Goal: Check status: Check status

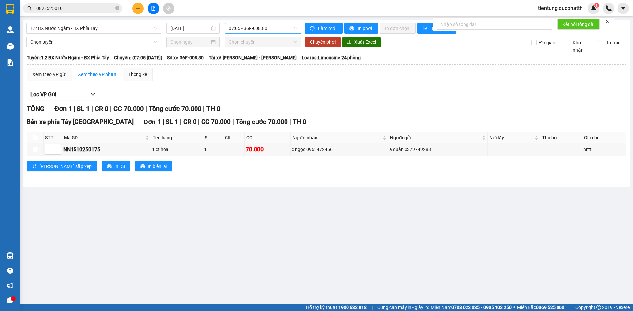
click at [266, 30] on span "07:05 - 36F-008.80" at bounding box center [263, 28] width 69 height 10
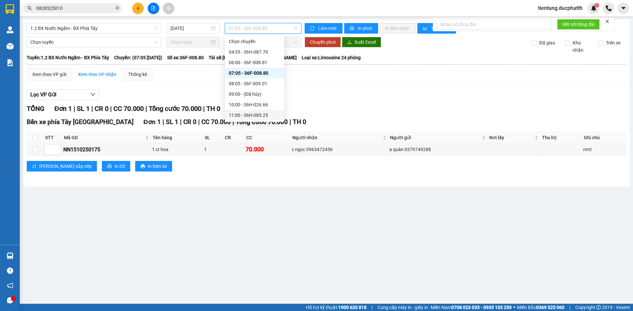
scroll to position [76, 0]
drag, startPoint x: 266, startPoint y: 100, endPoint x: 165, endPoint y: 81, distance: 102.8
click at [165, 81] on body "Kết quả tìm kiếm ( 1 ) Bộ lọc Mã ĐH Trạng thái Món hàng Thu hộ Tổng cước Chưa c…" at bounding box center [316, 155] width 633 height 311
click at [179, 24] on div "[DATE]" at bounding box center [192, 28] width 53 height 11
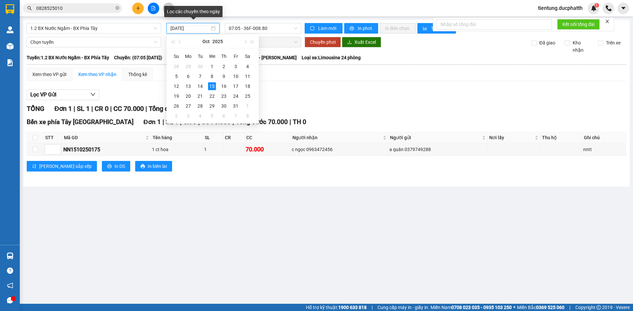
click at [183, 28] on input "[DATE]" at bounding box center [189, 28] width 39 height 7
type input "[DATE]"
click at [271, 27] on span "07:05 - 36F-008.80" at bounding box center [263, 28] width 69 height 10
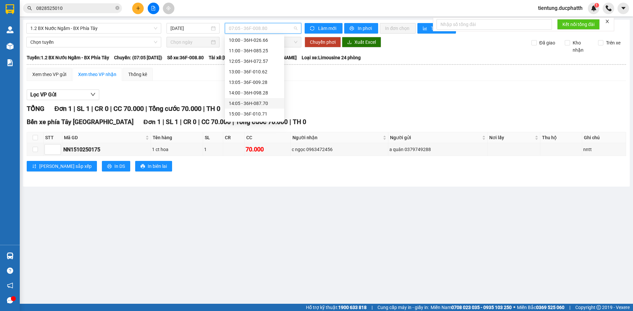
scroll to position [98, 0]
click at [255, 81] on div "15:00 - 36F-010.71" at bounding box center [254, 80] width 51 height 7
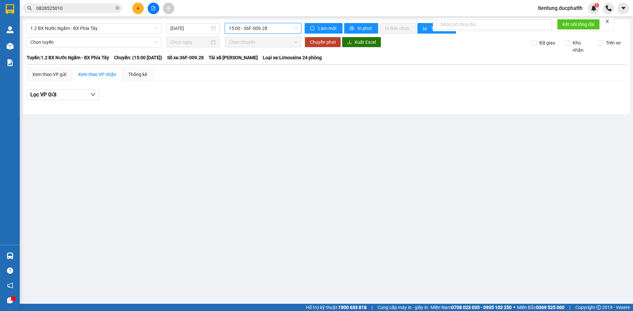
click at [247, 30] on span "15:00 - 36F-009.28" at bounding box center [263, 28] width 69 height 10
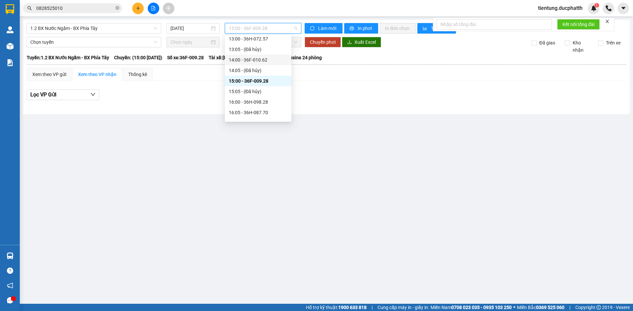
click at [261, 58] on div "14:00 - 36F-010.62" at bounding box center [258, 59] width 59 height 7
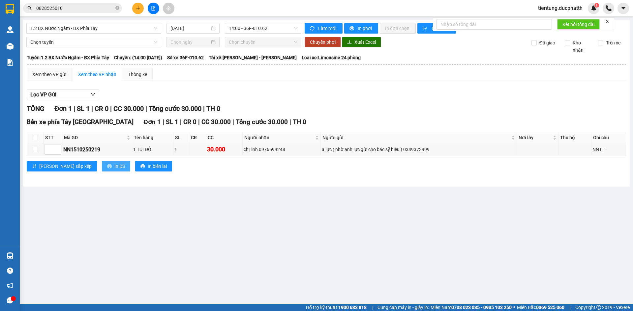
click at [114, 164] on span "In DS" at bounding box center [119, 166] width 11 height 7
